Goal: Register for event/course

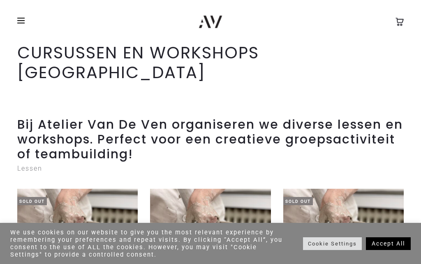
click at [322, 237] on link "Cookie Settings" at bounding box center [332, 243] width 59 height 13
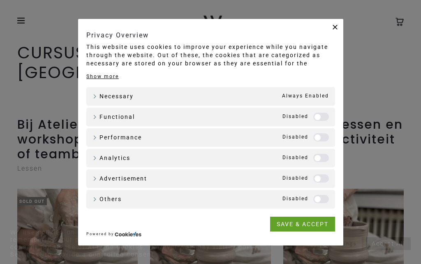
click at [309, 153] on div "Analytics Analytics" at bounding box center [210, 158] width 249 height 19
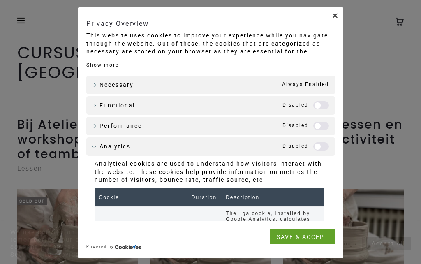
click at [315, 144] on label "Analytics" at bounding box center [321, 146] width 16 height 8
click at [297, 239] on link "SAVE & ACCEPT" at bounding box center [302, 236] width 65 height 15
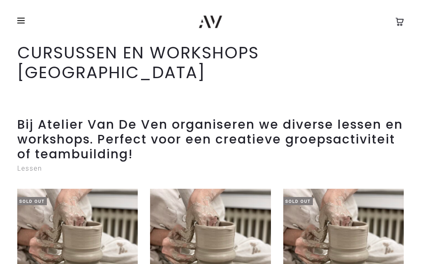
click at [18, 26] on span at bounding box center [23, 20] width 12 height 12
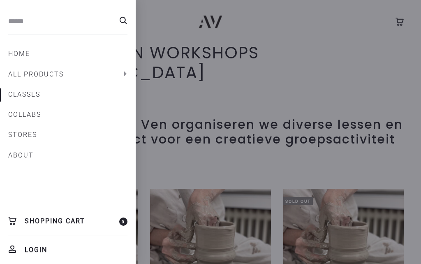
click at [15, 93] on link "CLASSES" at bounding box center [67, 95] width 119 height 14
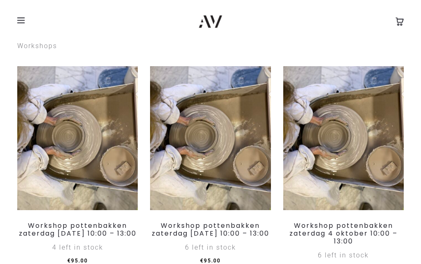
scroll to position [384, 0]
click at [193, 124] on img at bounding box center [210, 138] width 121 height 144
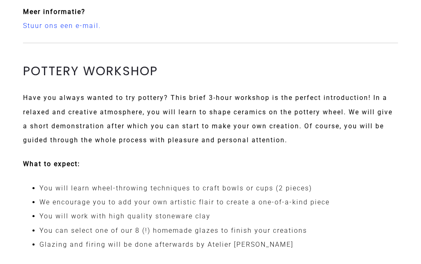
scroll to position [1019, 0]
